Goal: Information Seeking & Learning: Learn about a topic

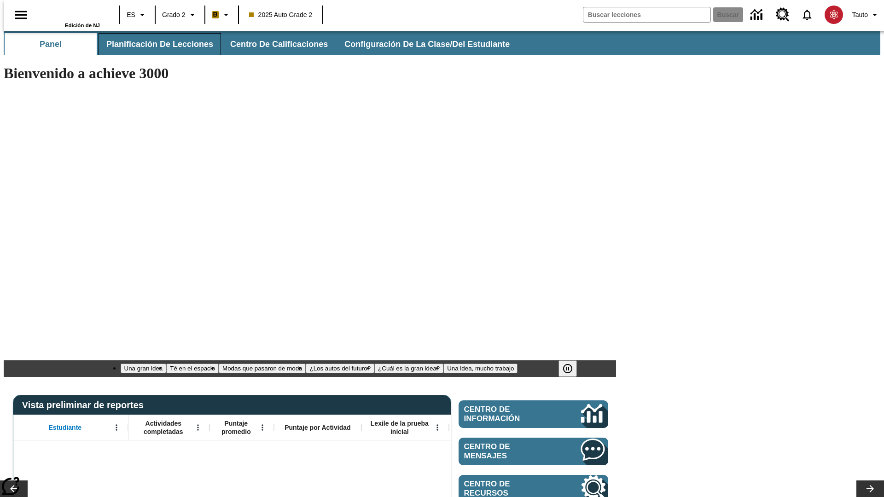
click at [154, 44] on span "Planificación de lecciones" at bounding box center [159, 44] width 107 height 11
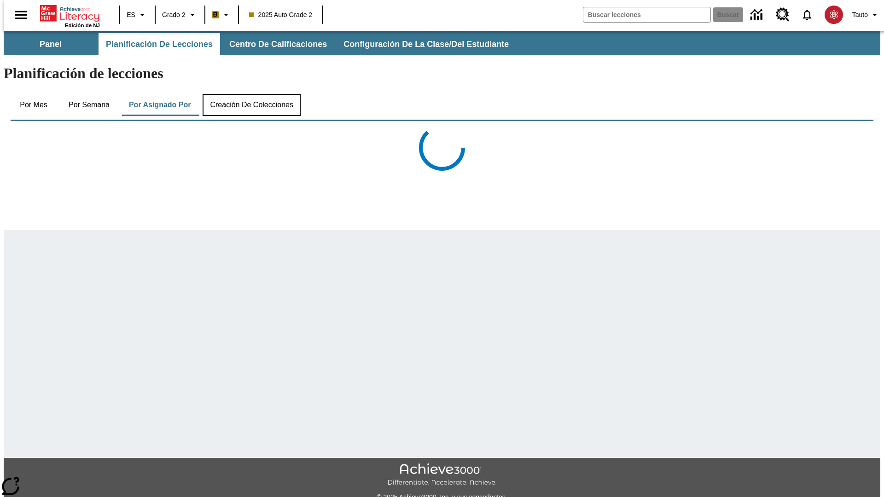
click at [249, 94] on button "Creación de colecciones" at bounding box center [252, 105] width 98 height 22
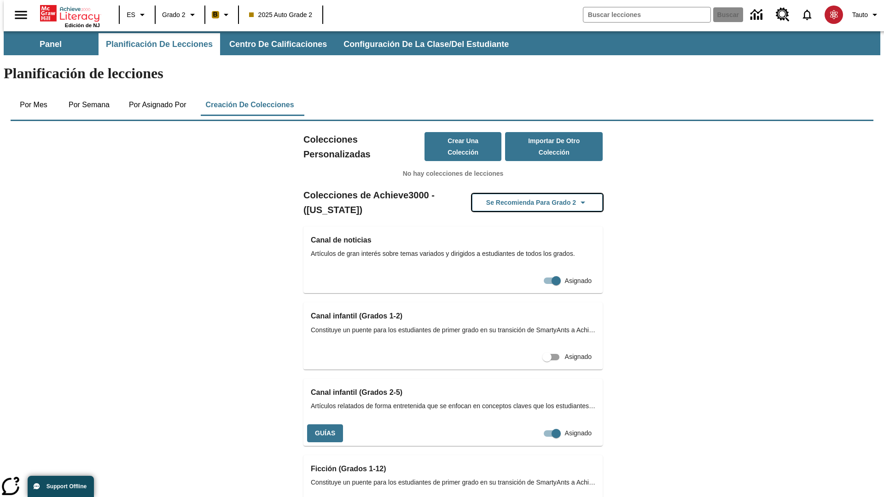
click at [522, 194] on button "Se recomienda para Grado 2" at bounding box center [537, 203] width 131 height 18
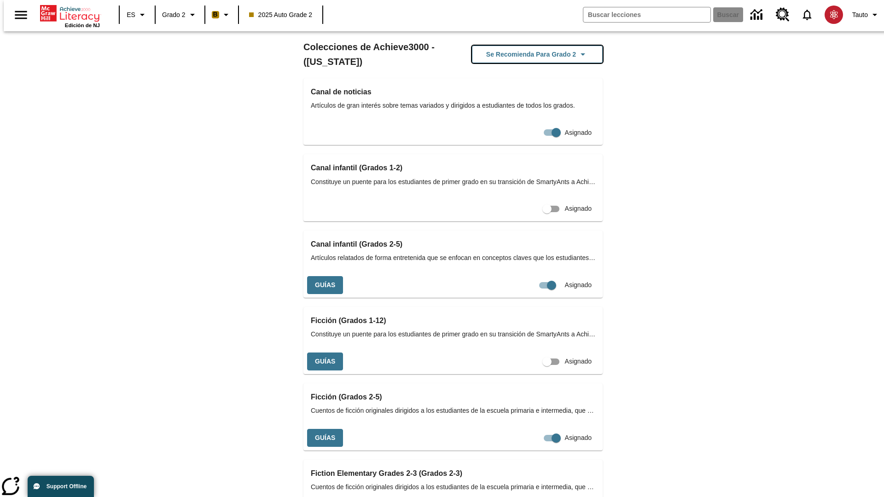
scroll to position [388, 0]
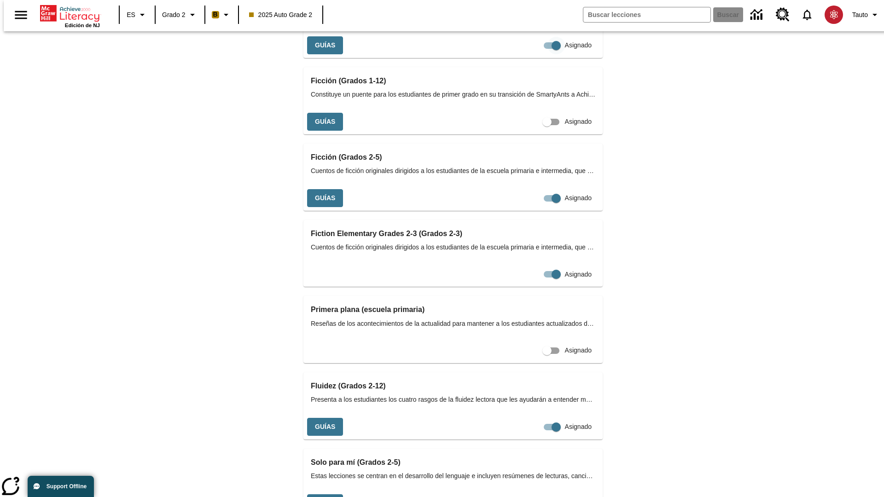
click at [530, 54] on input "Asignado" at bounding box center [556, 45] width 52 height 17
checkbox input "false"
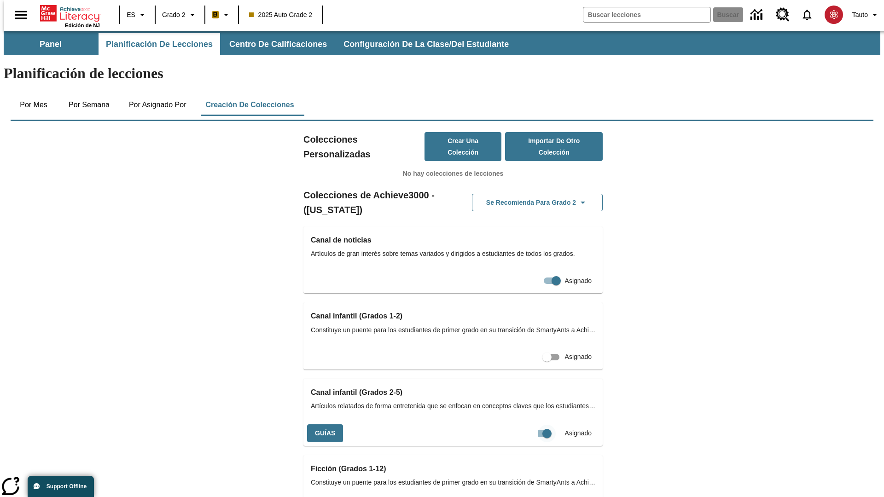
scroll to position [0, 8]
